Goal: Transaction & Acquisition: Purchase product/service

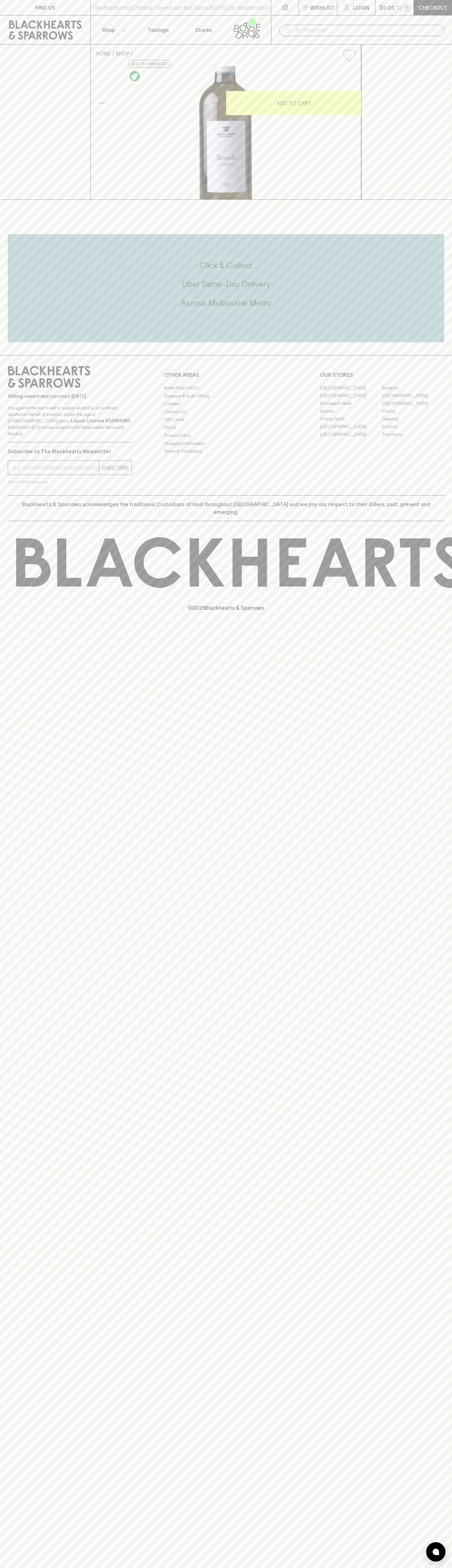
click at [379, 27] on input "text" at bounding box center [366, 30] width 144 height 10
click at [442, 43] on div "No options" at bounding box center [361, 44] width 165 height 17
click at [169, 1567] on html "FIND US | No Bad Bottles | Sibling Owned and Run Since [DATE] | No Bad Bottles …" at bounding box center [226, 784] width 452 height 1568
click at [10, 63] on div "HOME SHOP [PERSON_NAME] Benede Cataratto 2023 $37.00 Add to wishlist 10% discou…" at bounding box center [226, 122] width 452 height 155
